Goal: Navigation & Orientation: Find specific page/section

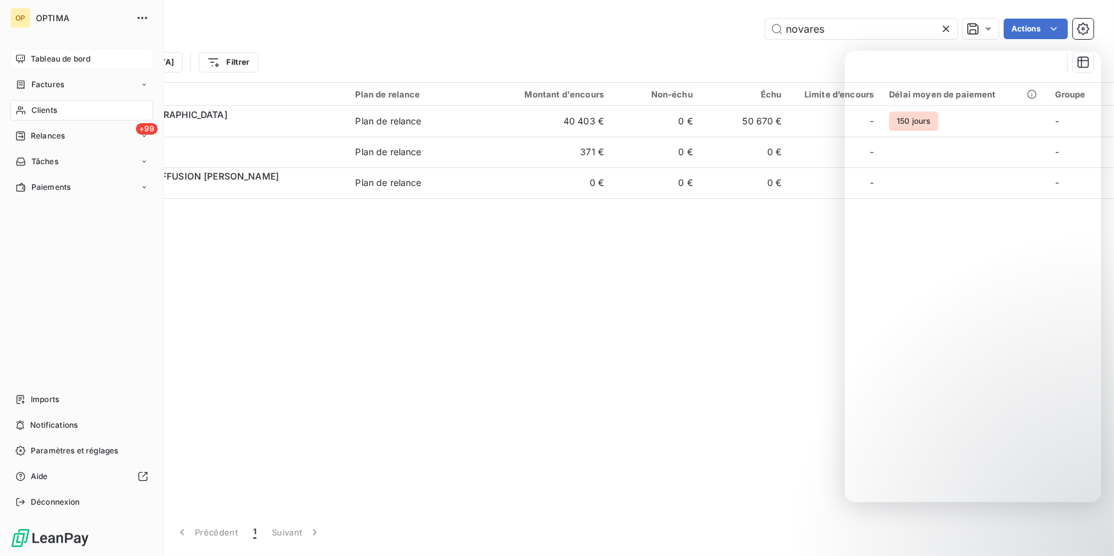
click at [21, 64] on div "Tableau de bord" at bounding box center [81, 59] width 143 height 21
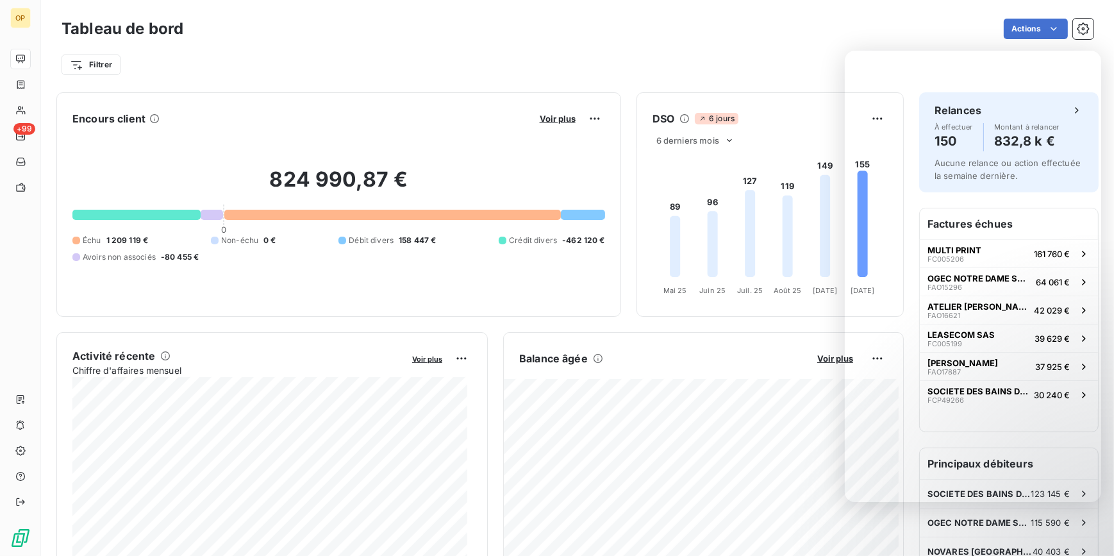
click at [786, 36] on div "Actions" at bounding box center [646, 29] width 895 height 21
